Goal: Transaction & Acquisition: Purchase product/service

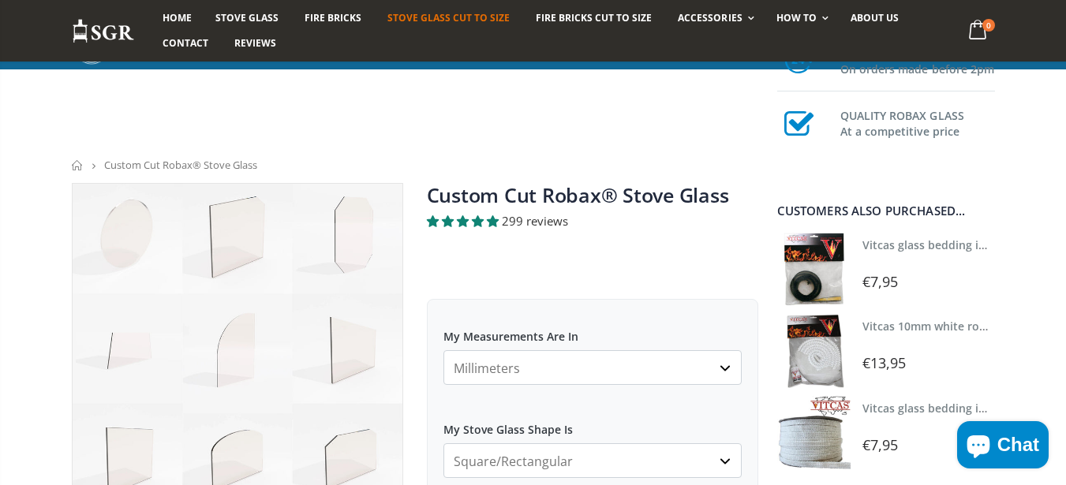
scroll to position [758, 0]
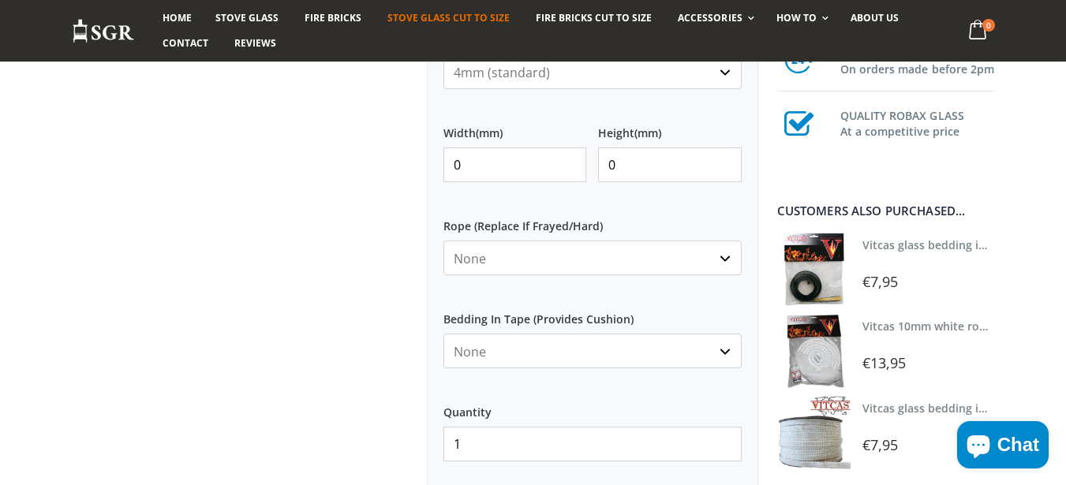
click at [483, 170] on input "0" at bounding box center [516, 165] width 144 height 35
click at [485, 168] on input "0" at bounding box center [516, 165] width 144 height 35
type input "250"
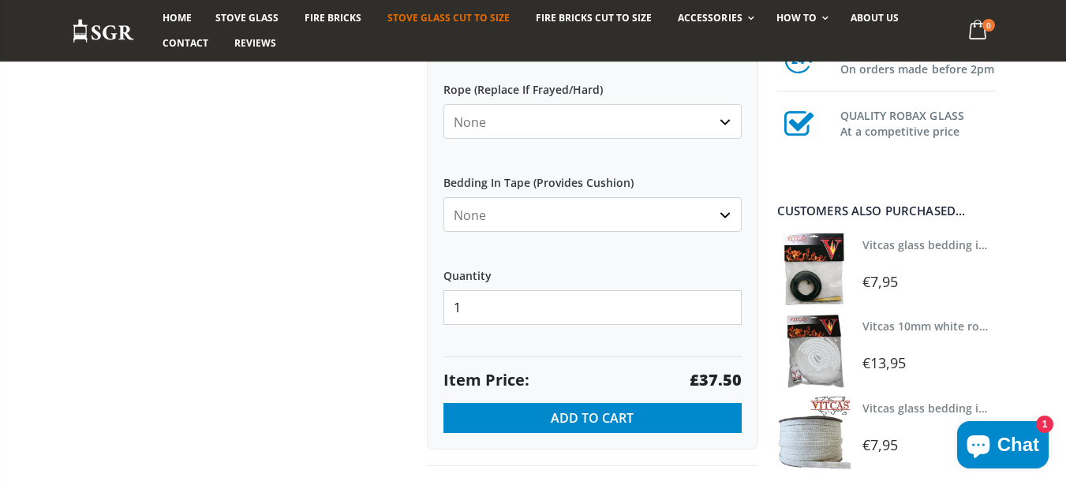
scroll to position [947, 0]
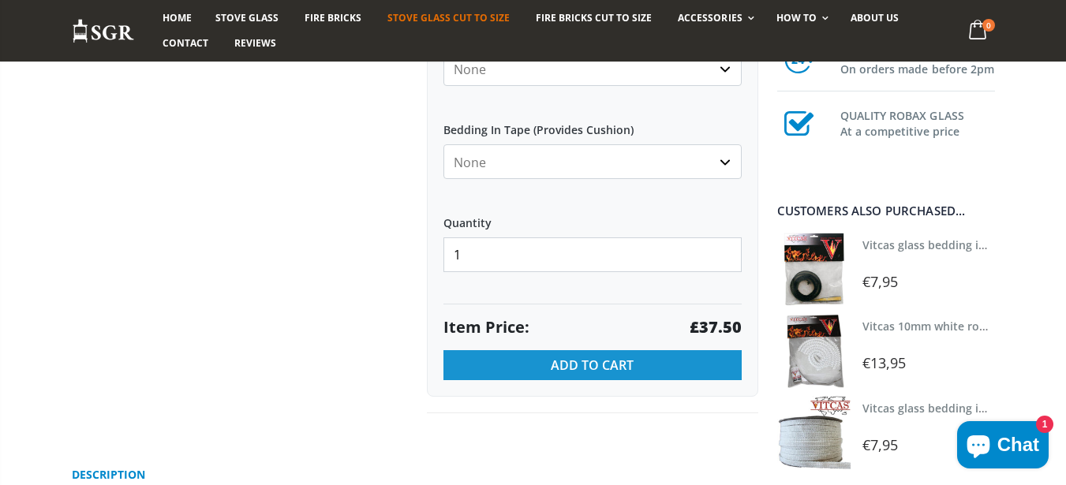
type input "250"
click at [482, 358] on button "Add to Cart" at bounding box center [593, 365] width 298 height 30
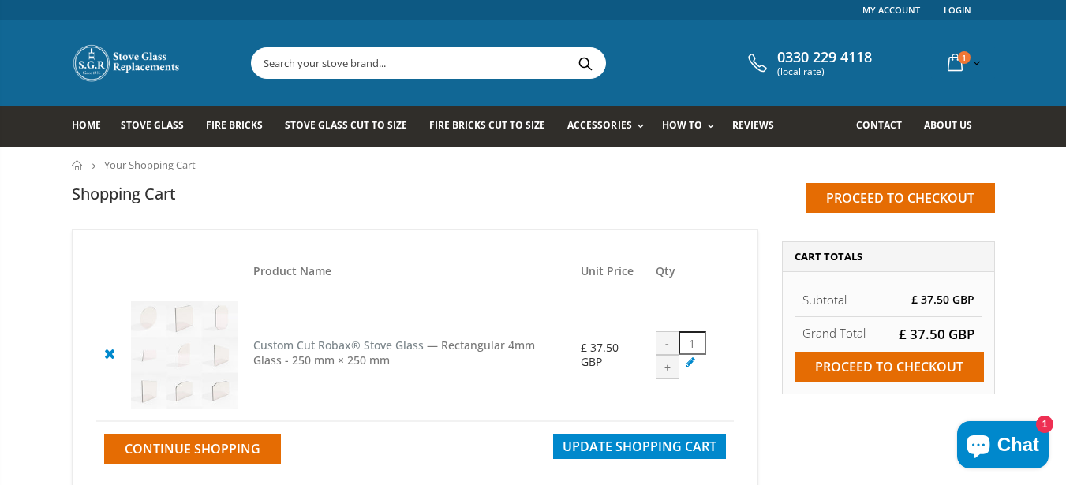
click at [110, 354] on icon at bounding box center [109, 353] width 20 height 19
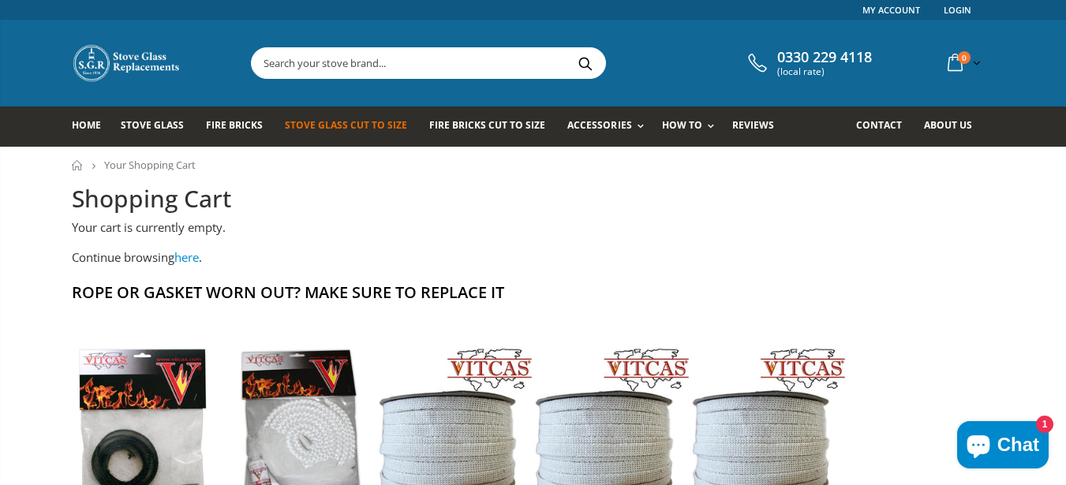
click at [312, 143] on link "Stove Glass Cut To Size" at bounding box center [352, 127] width 134 height 40
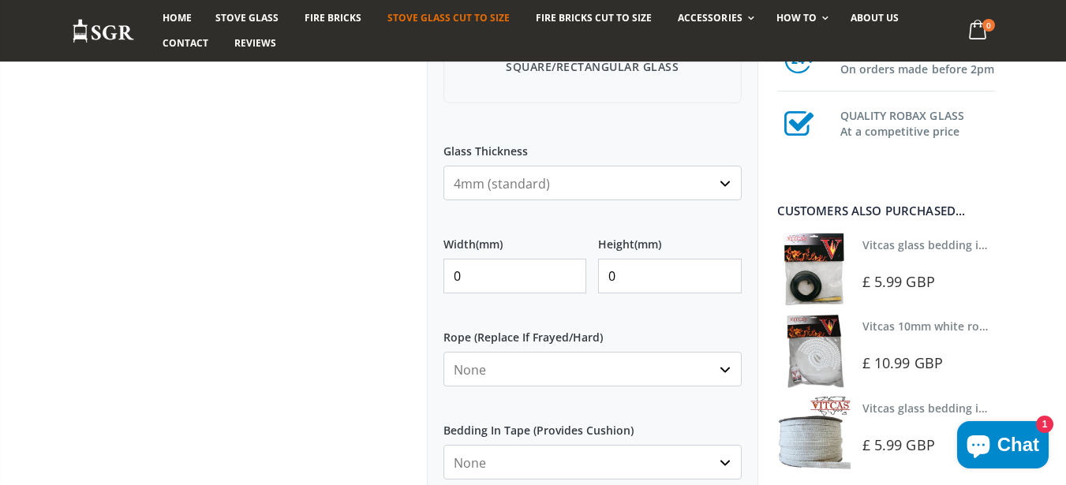
scroll to position [758, 0]
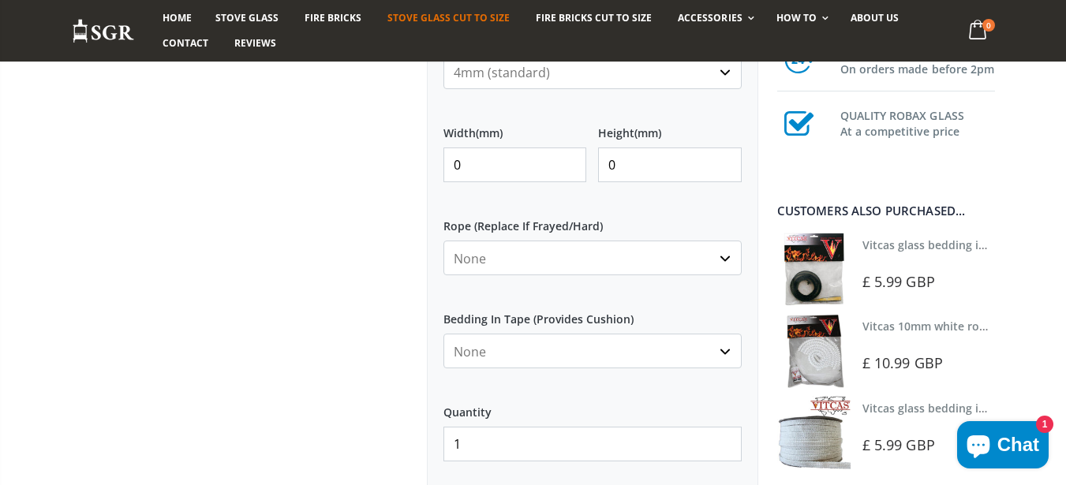
click at [519, 173] on input "0" at bounding box center [516, 165] width 144 height 35
type input "356"
type input "242"
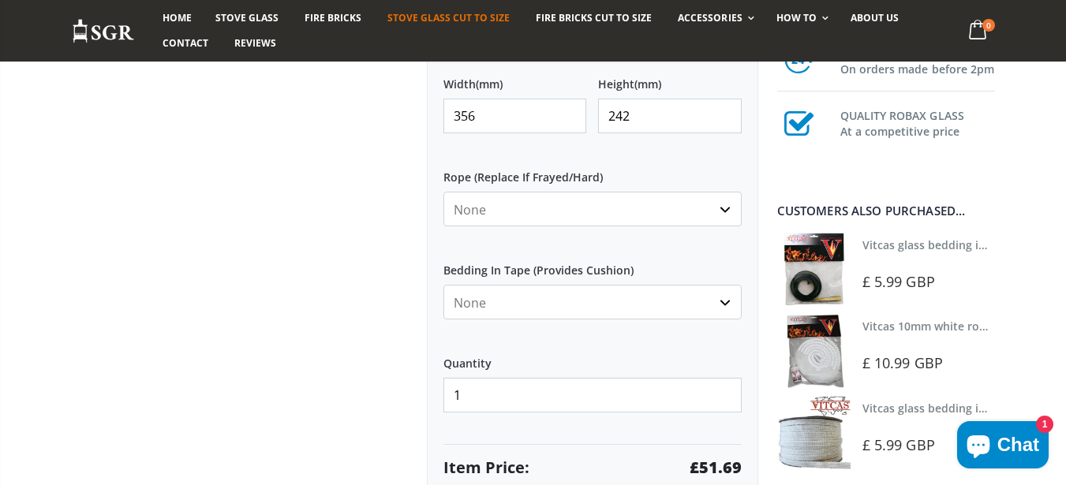
scroll to position [852, 0]
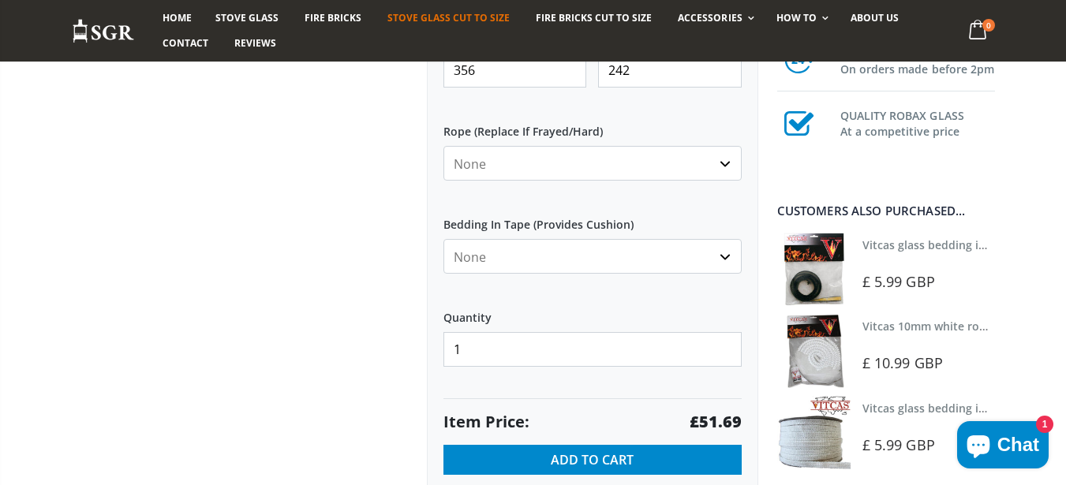
select select "8mm-white"
click at [444, 146] on select "None 3mm White 6mm White 8mm White 10mm White 12mm White 6mm Black 8mm Black 10…" at bounding box center [593, 163] width 298 height 35
select select "white"
click at [444, 239] on select "None Black White" at bounding box center [593, 256] width 298 height 35
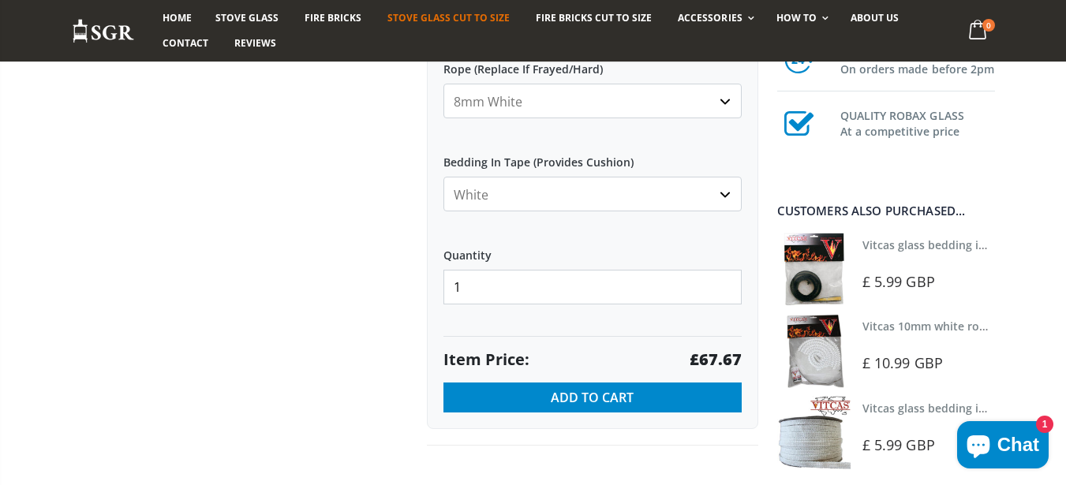
scroll to position [947, 0]
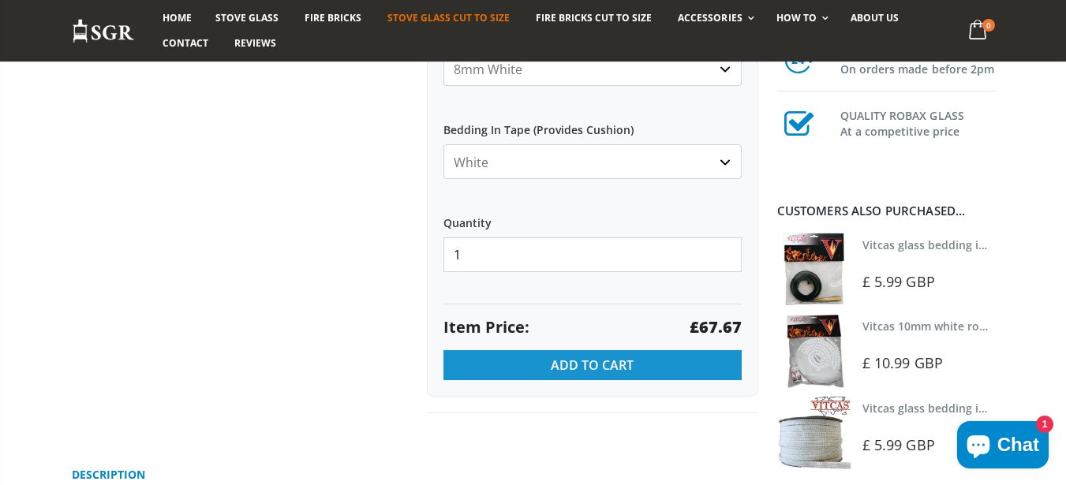
click at [568, 375] on button "Add to Cart" at bounding box center [593, 365] width 298 height 30
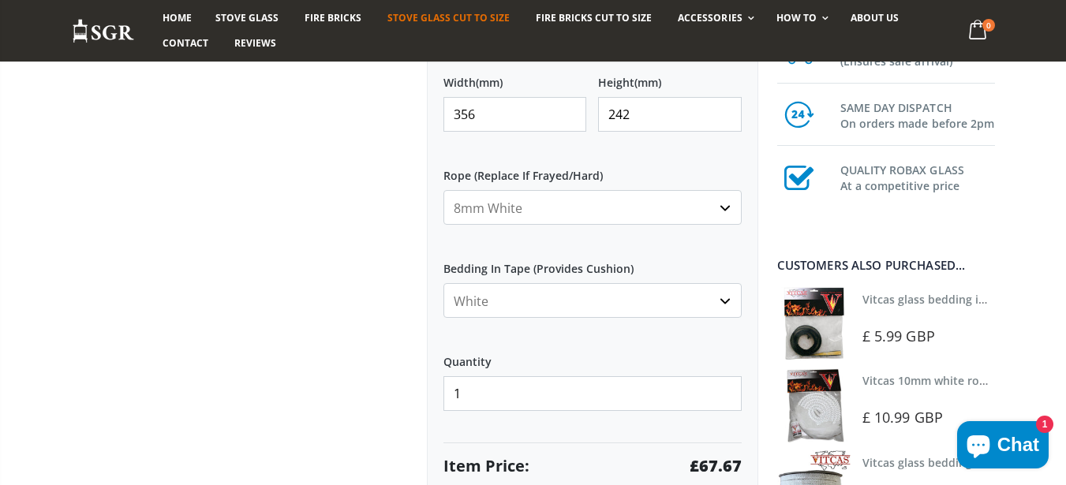
scroll to position [852, 0]
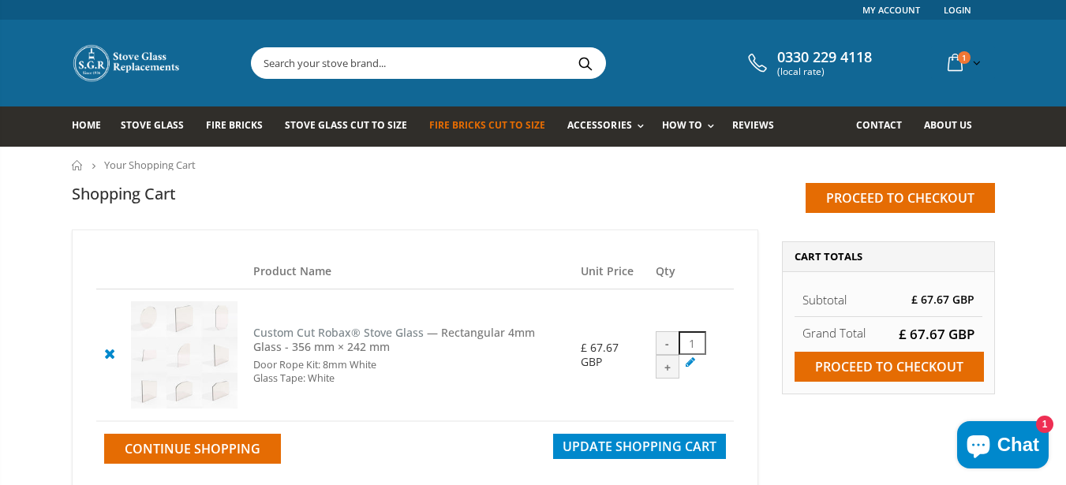
click at [443, 122] on span "Fire Bricks Cut To Size" at bounding box center [487, 124] width 116 height 13
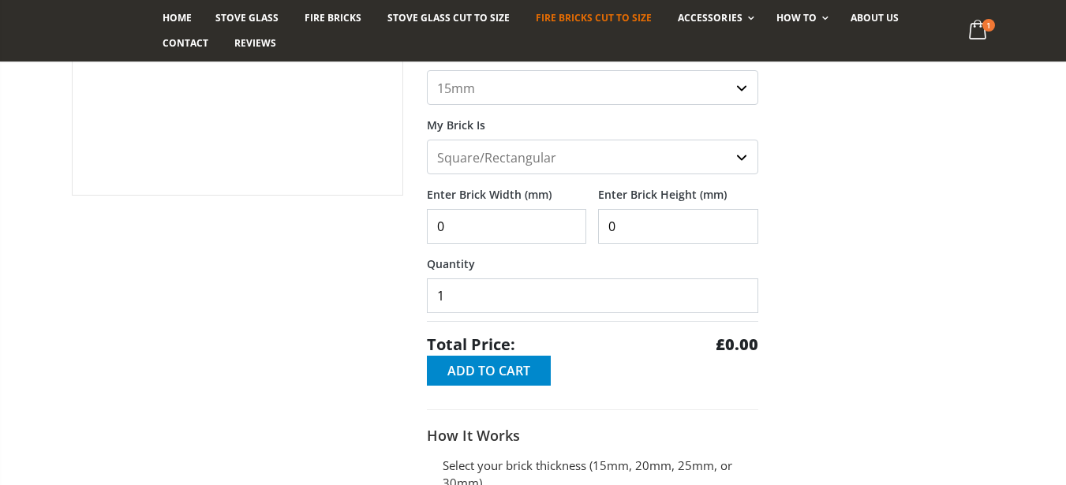
scroll to position [379, 0]
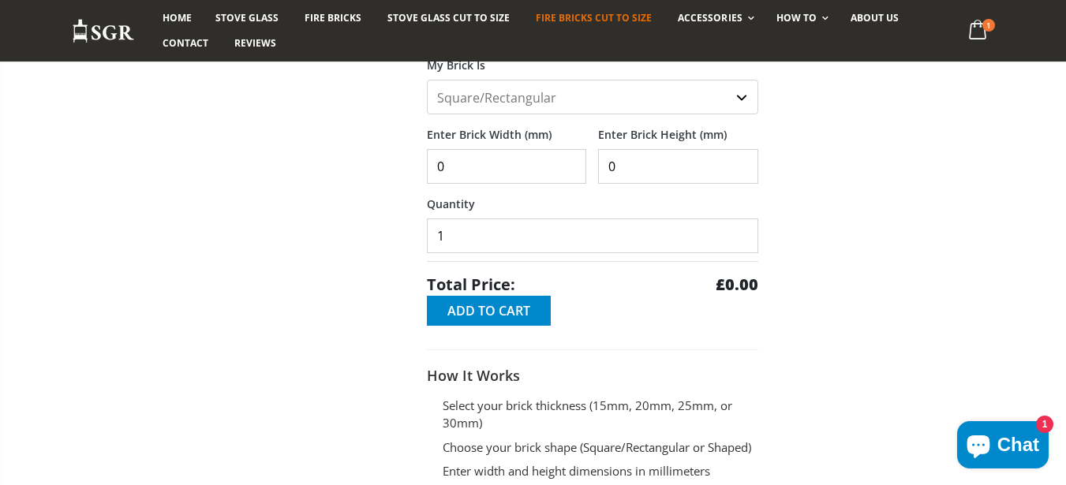
click at [528, 178] on input "0" at bounding box center [507, 166] width 160 height 35
type input "156"
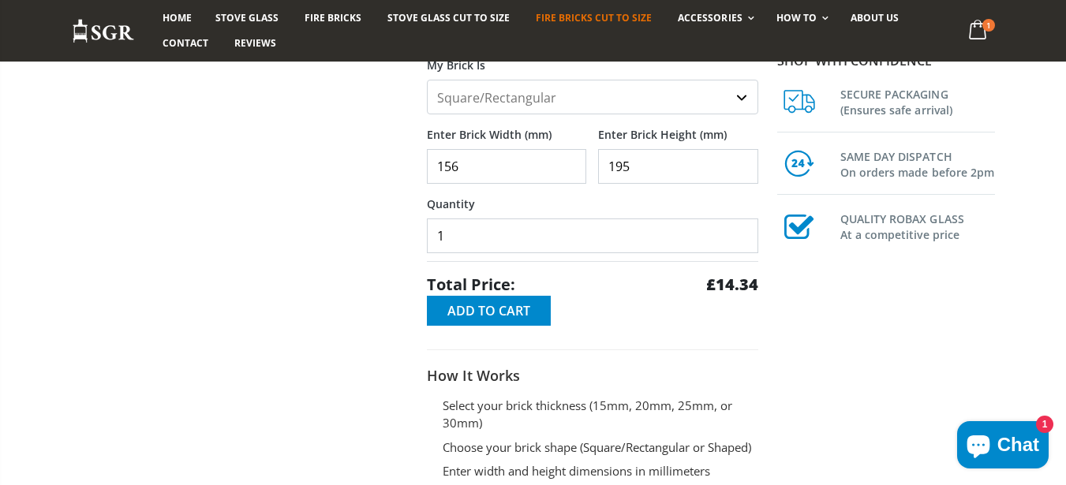
type input "195"
click at [466, 293] on span "Total Price:" at bounding box center [471, 285] width 88 height 22
click at [469, 294] on span "Total Price:" at bounding box center [471, 285] width 88 height 22
click at [476, 317] on span "Add to Cart" at bounding box center [489, 310] width 83 height 17
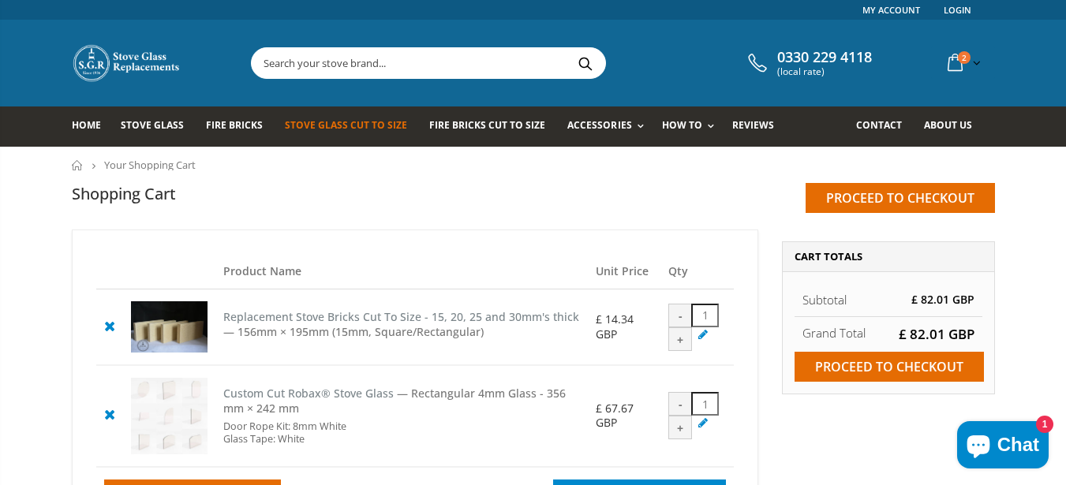
click at [343, 139] on link "Stove Glass Cut To Size" at bounding box center [352, 127] width 134 height 40
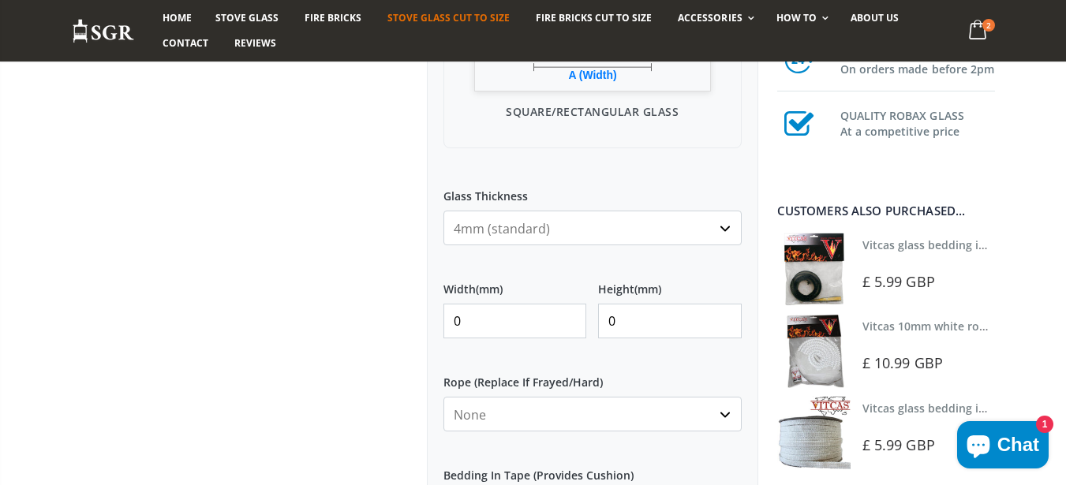
scroll to position [663, 0]
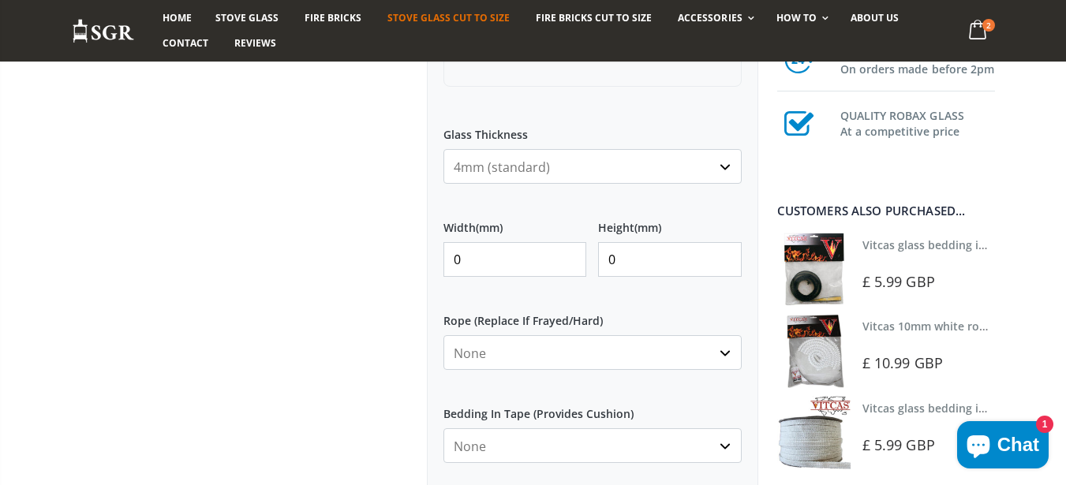
click at [500, 267] on input "0" at bounding box center [516, 259] width 144 height 35
type input "356"
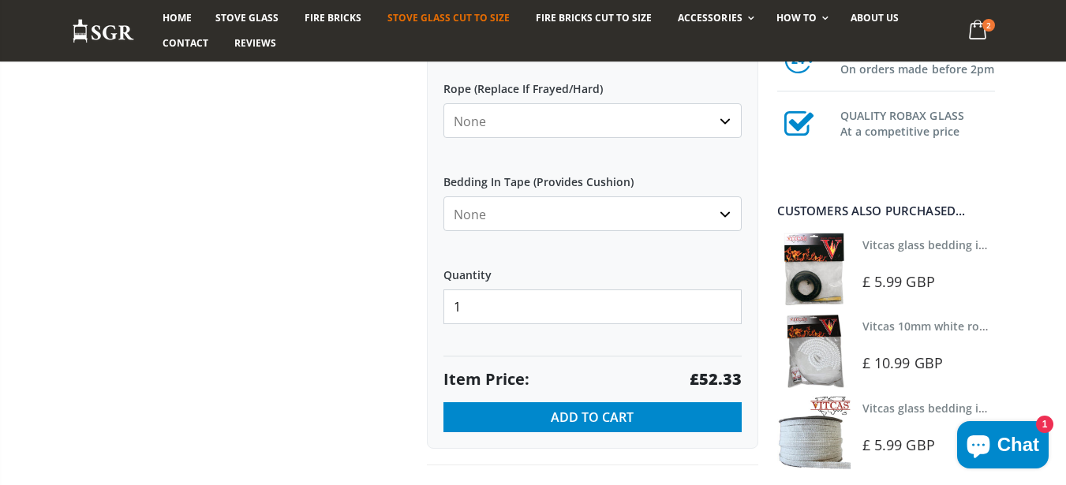
scroll to position [947, 0]
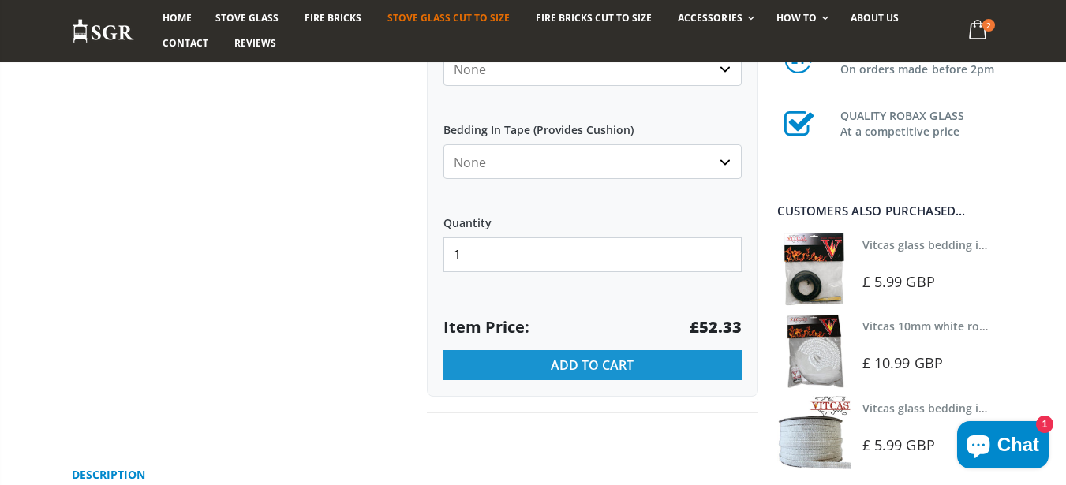
type input "245"
click at [611, 362] on span "Add to Cart" at bounding box center [592, 365] width 83 height 17
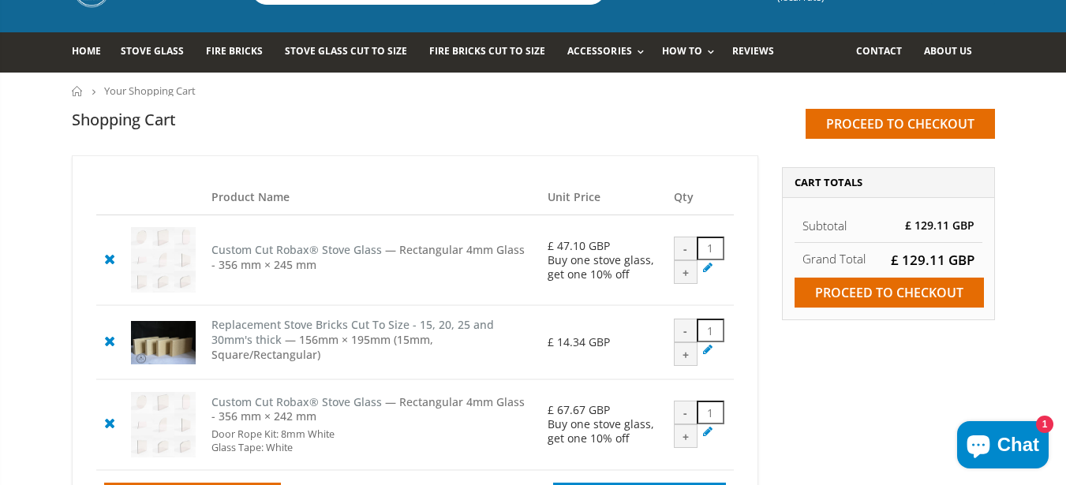
scroll to position [189, 0]
